Goal: Task Accomplishment & Management: Manage account settings

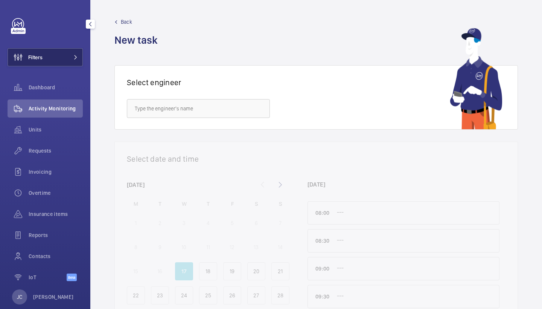
click at [70, 62] on button "Filters" at bounding box center [45, 57] width 75 height 18
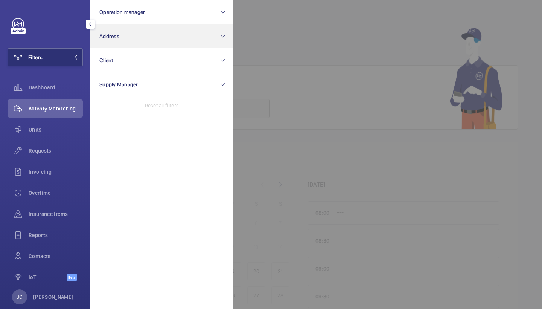
click at [128, 38] on button "Address" at bounding box center [161, 36] width 143 height 24
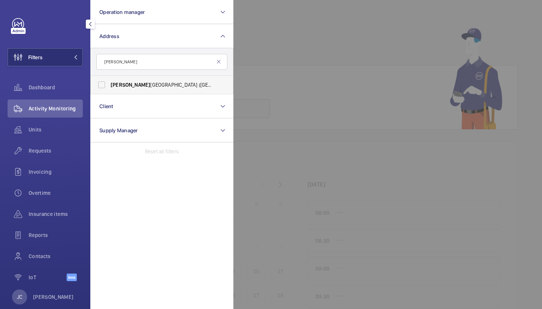
type input "[PERSON_NAME]"
click at [155, 84] on span "[PERSON_NAME][GEOGRAPHIC_DATA] ([GEOGRAPHIC_DATA]) - [STREET_ADDRESS][PERSON_NA…" at bounding box center [162, 85] width 103 height 8
click at [109, 84] on input "[PERSON_NAME][GEOGRAPHIC_DATA] ([GEOGRAPHIC_DATA]) - [STREET_ADDRESS][PERSON_NA…" at bounding box center [101, 84] width 15 height 15
checkbox input "true"
click at [316, 54] on div at bounding box center [504, 154] width 542 height 309
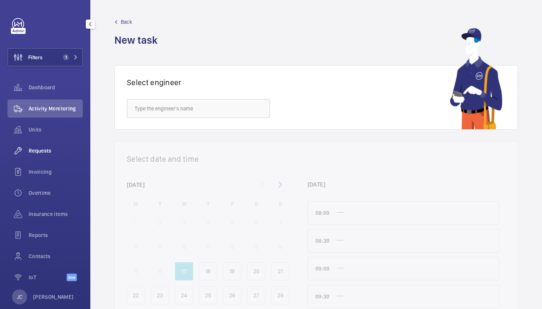
click at [61, 157] on div "Requests" at bounding box center [45, 150] width 75 height 18
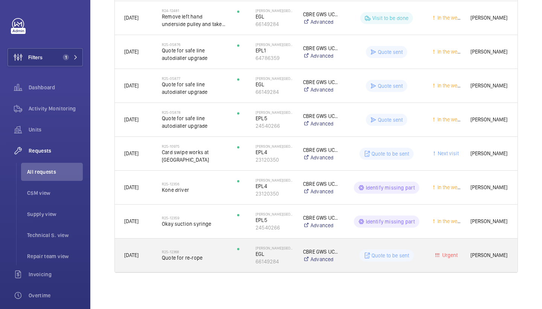
scroll to position [248, 0]
click at [185, 245] on div "R25-12368 Quote for re-rope" at bounding box center [194, 255] width 65 height 22
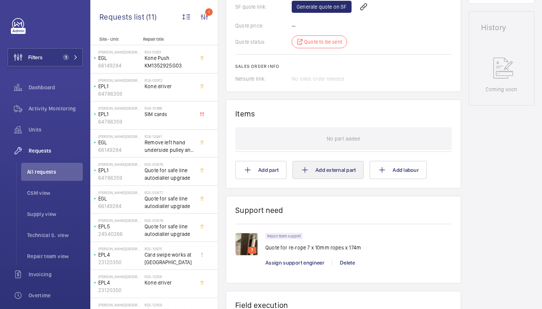
scroll to position [354, 0]
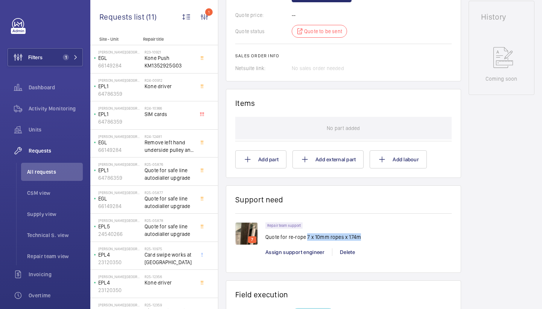
drag, startPoint x: 307, startPoint y: 237, endPoint x: 361, endPoint y: 237, distance: 54.6
click at [361, 237] on div "Repair team support Quote for re-rope 7 x 10mm ropes x 174m" at bounding box center [358, 233] width 186 height 23
copy p "7 x 10mm ropes x 174m"
click at [239, 232] on img at bounding box center [246, 233] width 23 height 23
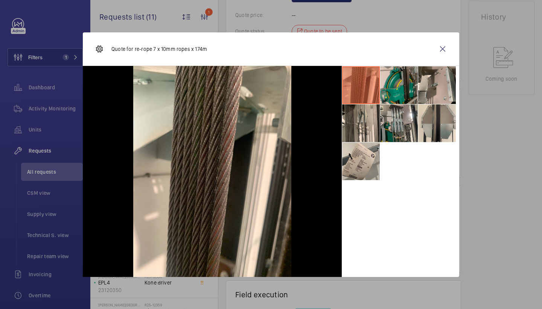
click at [403, 92] on li at bounding box center [399, 85] width 38 height 38
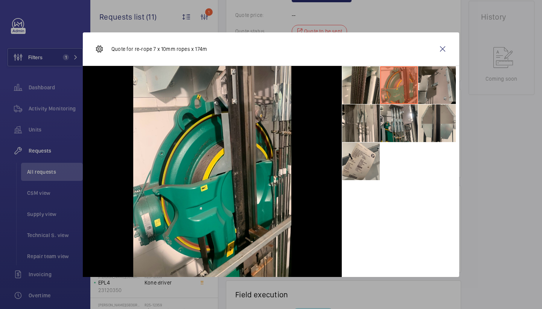
click at [427, 91] on li at bounding box center [437, 85] width 38 height 38
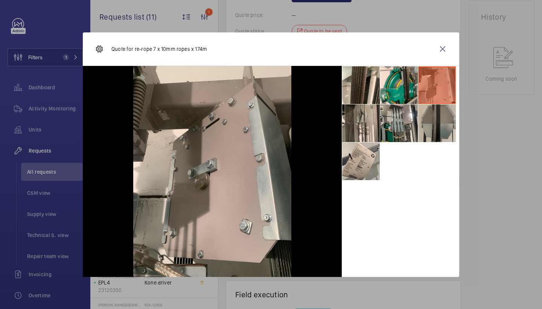
click at [428, 116] on li at bounding box center [437, 123] width 38 height 38
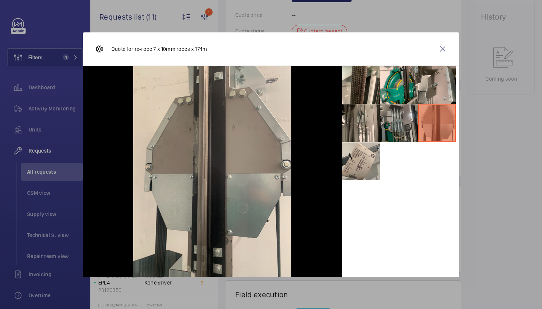
click at [396, 116] on li at bounding box center [399, 123] width 38 height 38
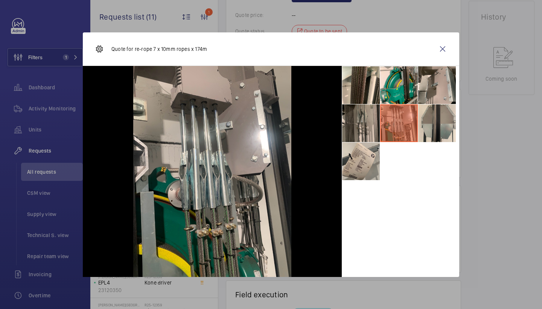
click at [364, 116] on li at bounding box center [361, 123] width 38 height 38
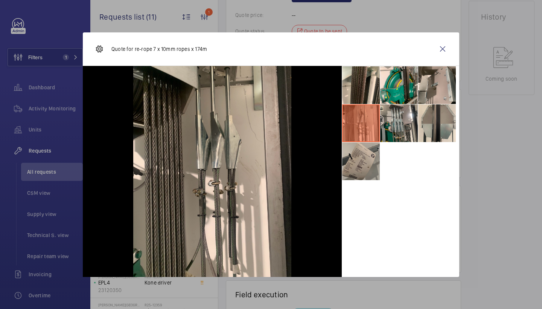
click at [360, 164] on li at bounding box center [361, 161] width 38 height 38
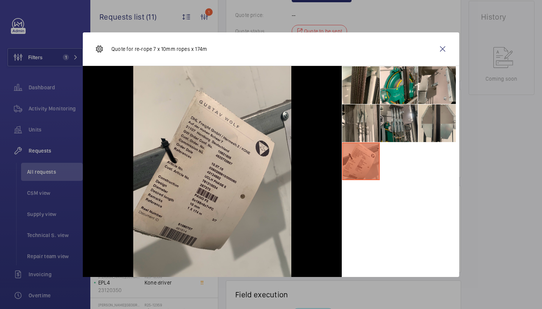
click at [400, 128] on li at bounding box center [399, 123] width 38 height 38
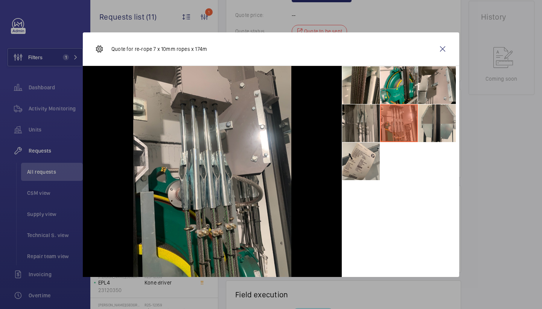
click at [374, 127] on li at bounding box center [361, 123] width 38 height 38
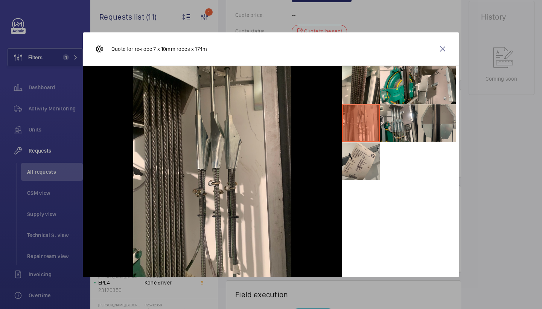
click at [435, 117] on li at bounding box center [437, 123] width 38 height 38
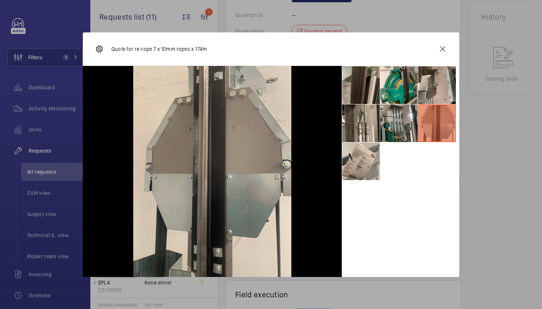
click at [374, 93] on li at bounding box center [361, 85] width 38 height 38
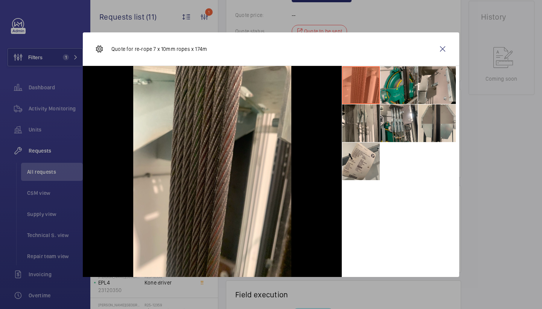
click at [403, 93] on li at bounding box center [399, 85] width 38 height 38
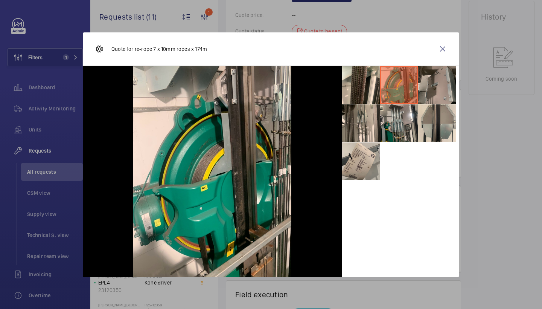
click at [420, 93] on li at bounding box center [437, 85] width 38 height 38
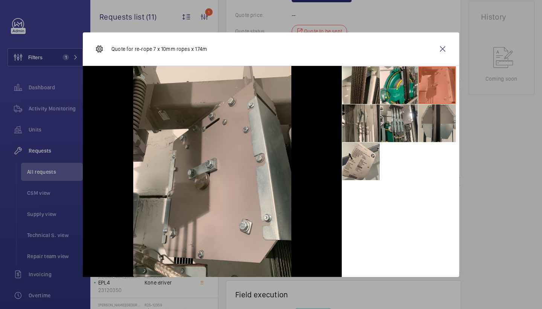
click at [420, 117] on li at bounding box center [437, 123] width 38 height 38
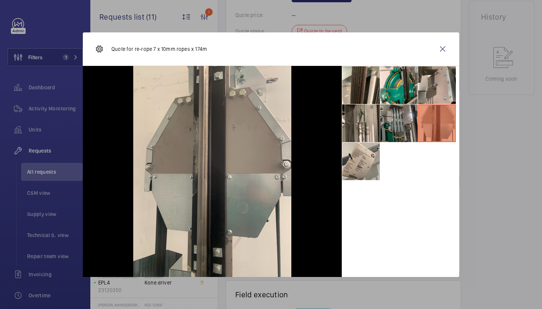
click at [392, 117] on li at bounding box center [399, 123] width 38 height 38
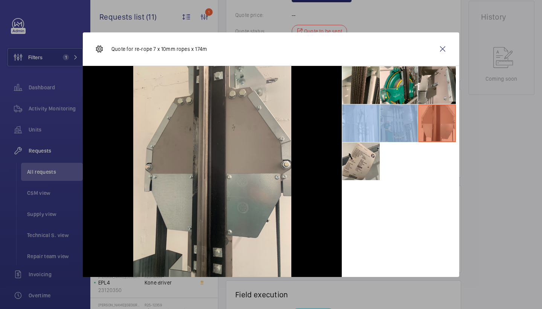
click at [392, 117] on li at bounding box center [399, 123] width 38 height 38
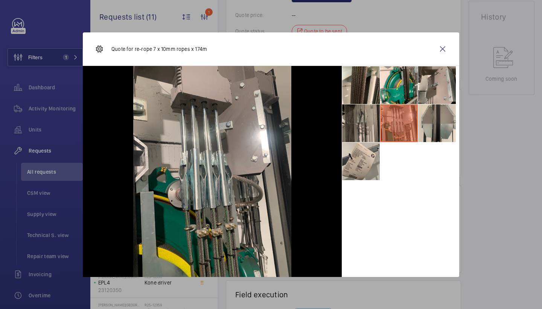
click at [361, 120] on li at bounding box center [361, 123] width 38 height 38
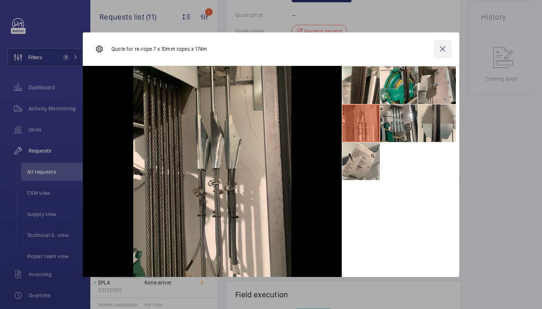
click at [438, 50] on wm-front-icon-button at bounding box center [442, 49] width 18 height 18
